Goal: Information Seeking & Learning: Understand process/instructions

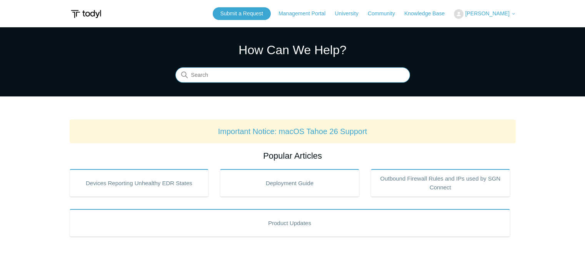
click at [272, 75] on input "Search" at bounding box center [292, 75] width 234 height 15
type input "uninstall ag"
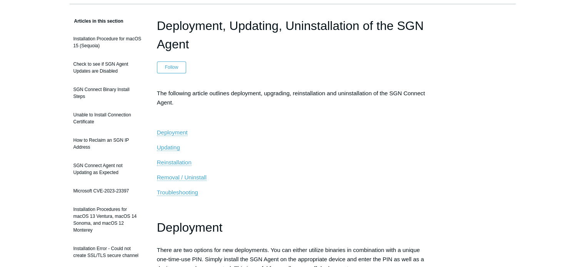
scroll to position [54, 0]
click at [196, 176] on span "Removal / Uninstall" at bounding box center [182, 176] width 50 height 7
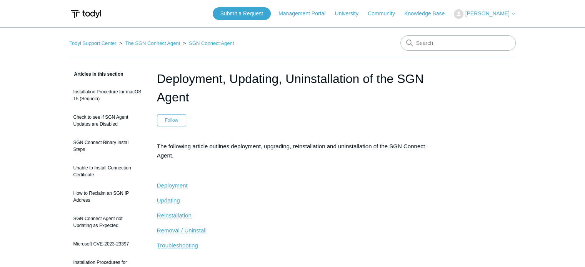
click at [193, 229] on span "Removal / Uninstall" at bounding box center [182, 230] width 50 height 7
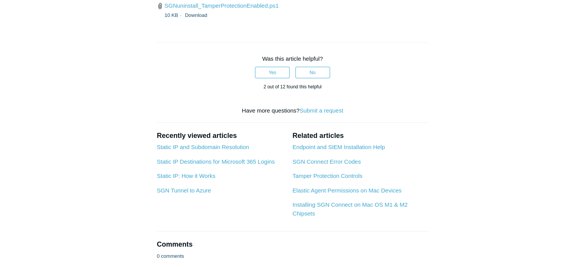
scroll to position [1949, 0]
drag, startPoint x: 261, startPoint y: 80, endPoint x: 161, endPoint y: 87, distance: 100.6
copy pre "sudo apt-get purge sgnconnect"
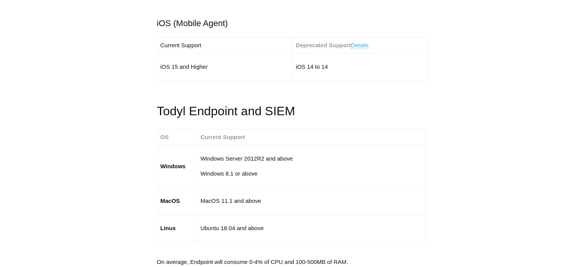
scroll to position [1310, 0]
